Goal: Check status: Check status

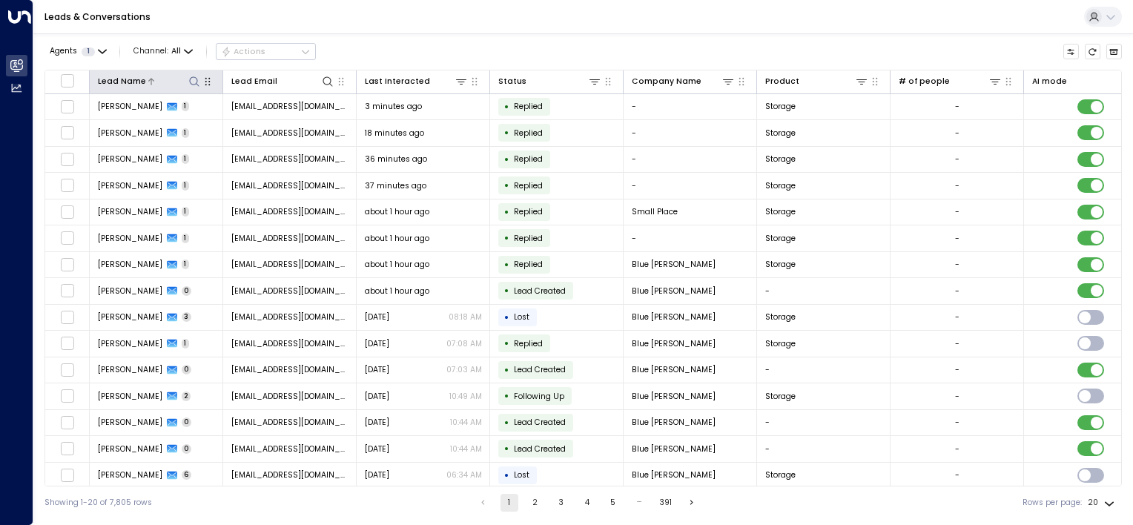
click at [194, 81] on icon at bounding box center [194, 82] width 12 height 12
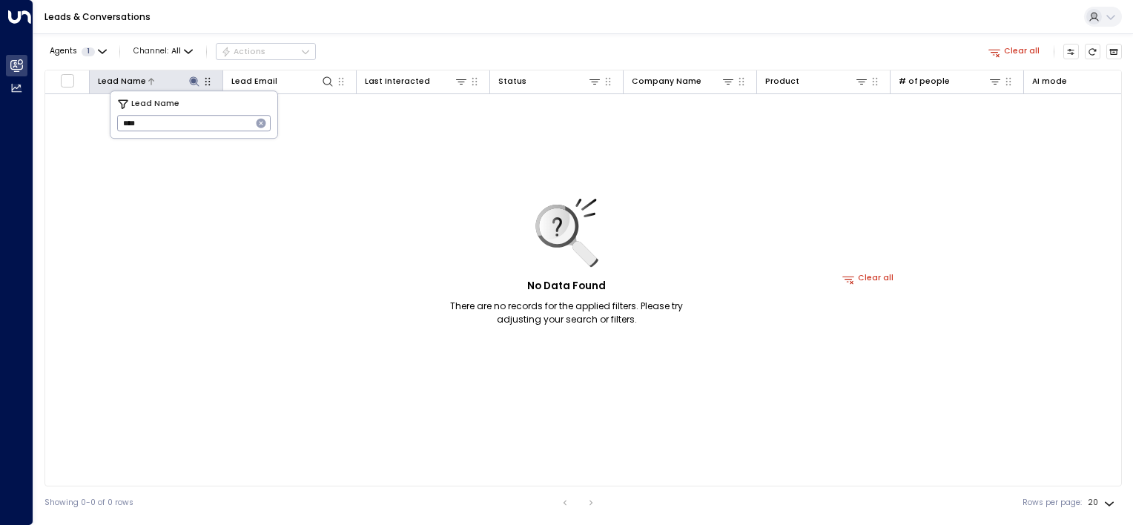
type input "*****"
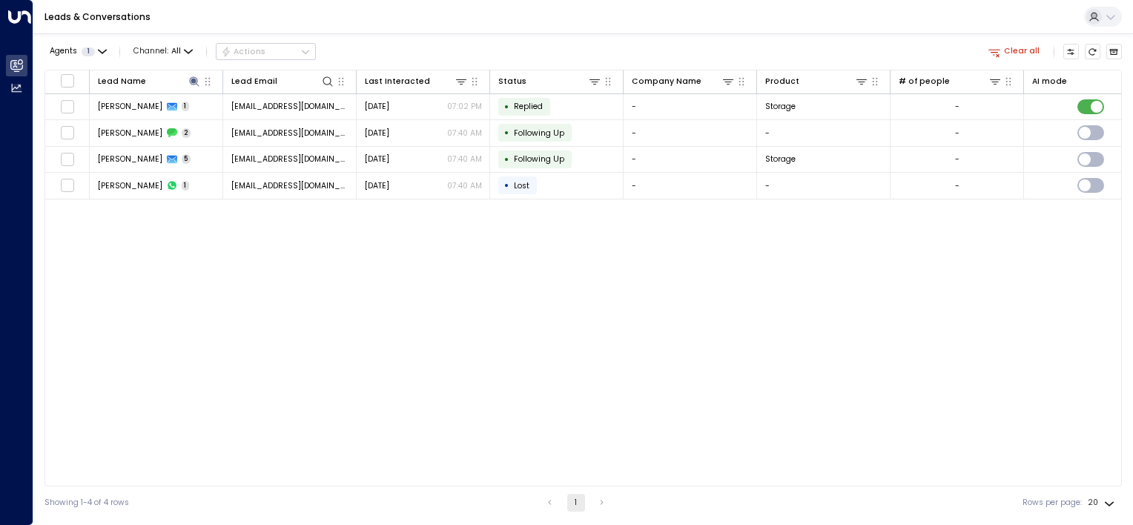
click at [296, 263] on div "Lead Name Lead Email Last Interacted Status Company Name Product # of people AI…" at bounding box center [582, 278] width 1077 height 417
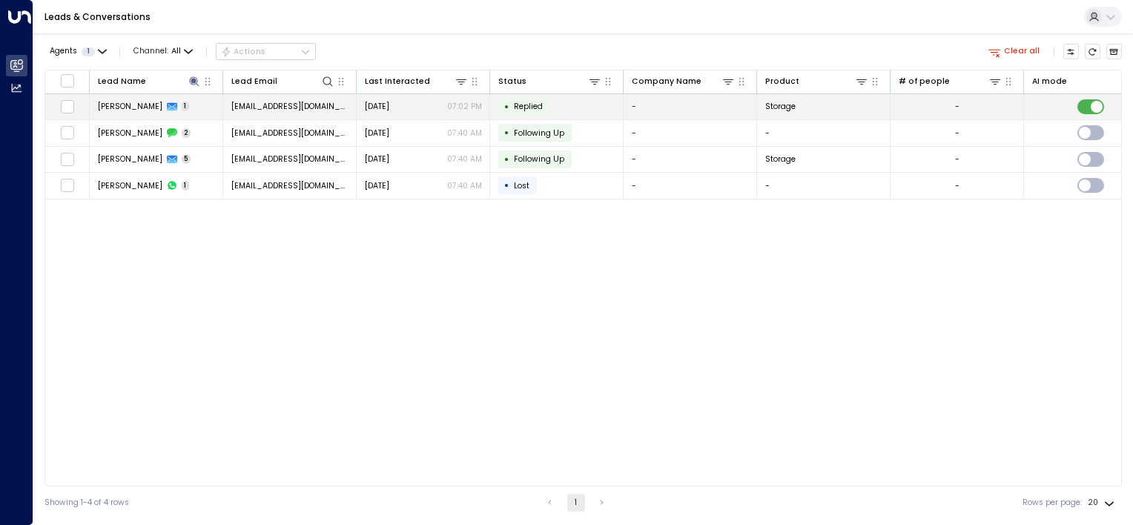
click at [403, 107] on div "[DATE] 07:02 PM" at bounding box center [423, 106] width 117 height 11
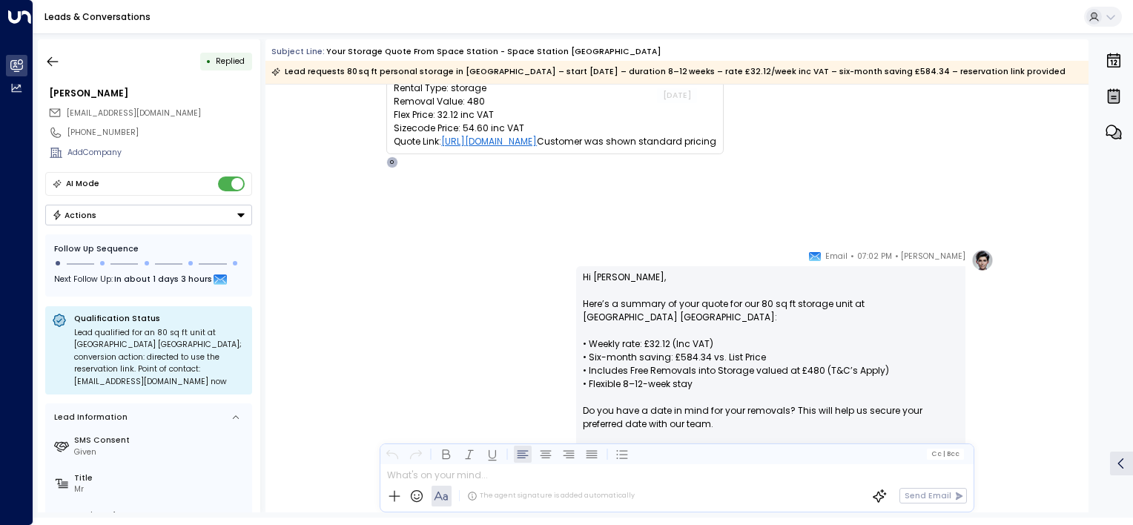
scroll to position [74, 0]
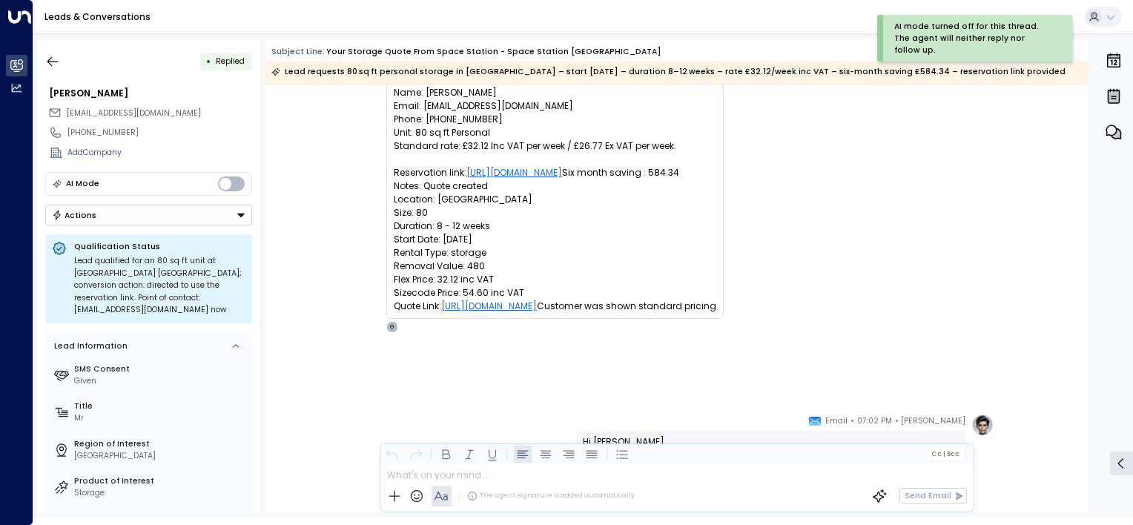
click at [135, 210] on button "Actions" at bounding box center [148, 215] width 207 height 21
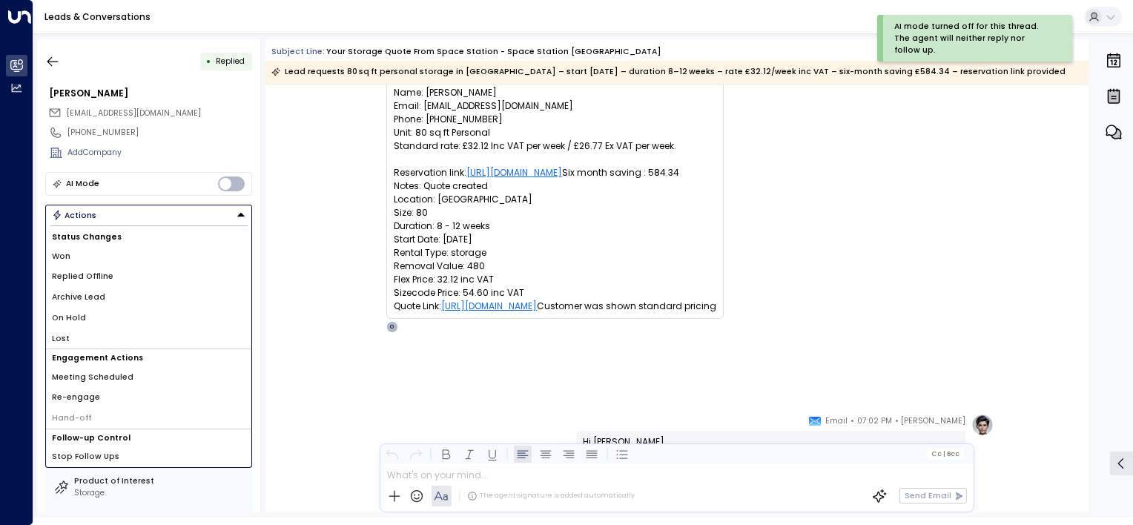
click at [331, 203] on div "Trigger Email • • 06:55 PM • Email Name: [PERSON_NAME] Email: [EMAIL_ADDRESS][D…" at bounding box center [676, 198] width 823 height 269
